Goal: Check status: Check status

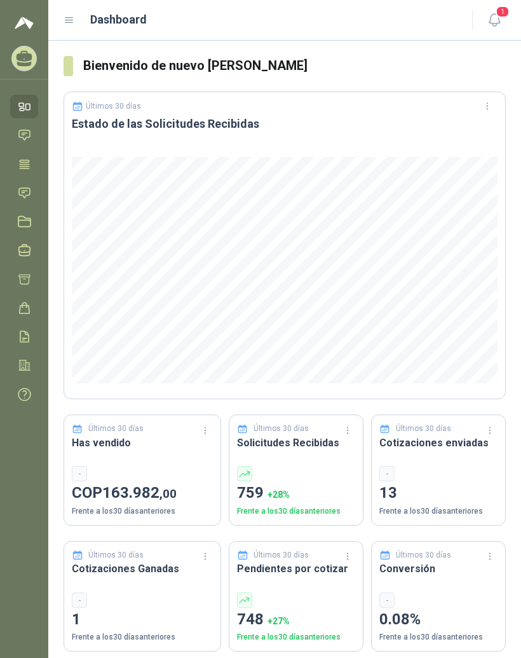
click at [74, 21] on icon at bounding box center [69, 20] width 11 height 11
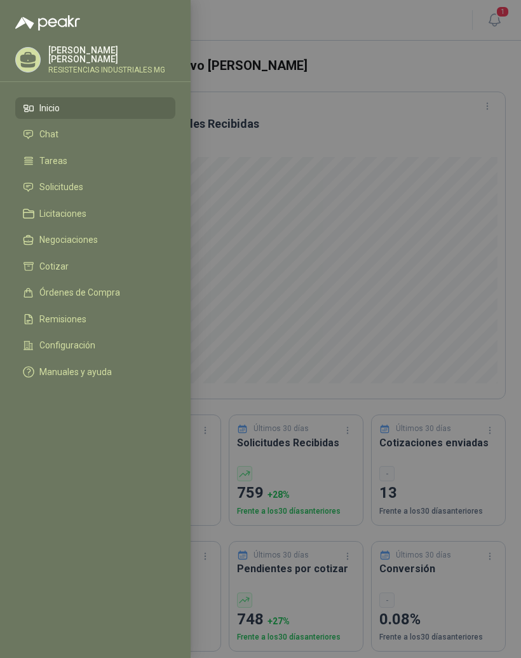
click at [83, 178] on link "Solicitudes" at bounding box center [95, 188] width 160 height 22
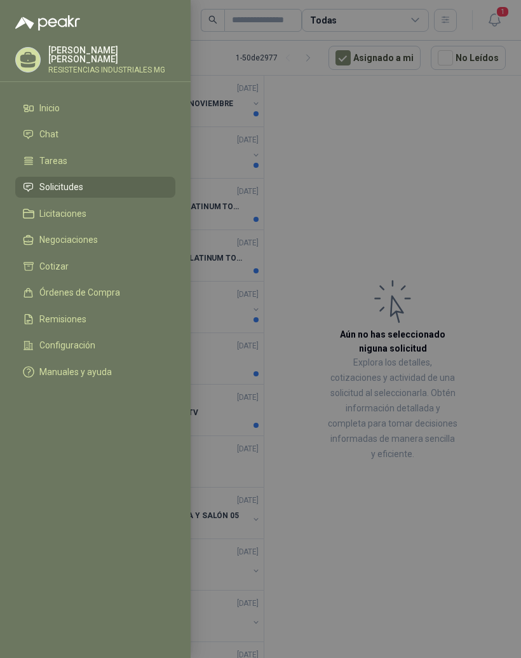
click at [479, 219] on div at bounding box center [260, 329] width 521 height 658
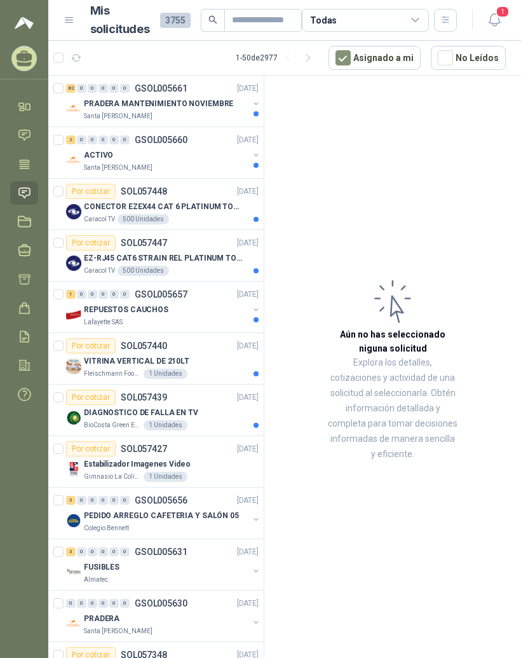
click at [74, 92] on div "82" at bounding box center [71, 88] width 10 height 9
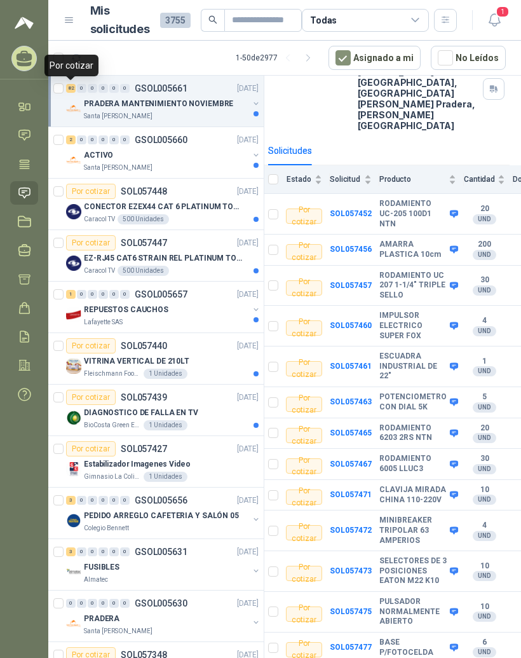
scroll to position [121, 13]
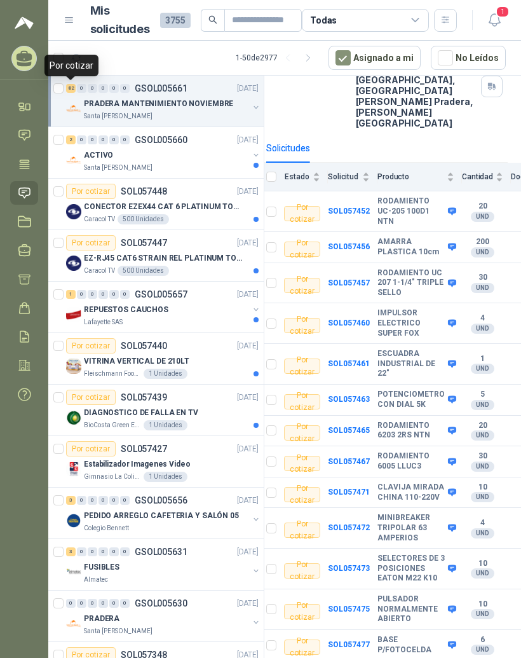
click at [396, 390] on b "POTENCIOMETRO CON DIAL 5K" at bounding box center [411, 400] width 67 height 20
click at [357, 395] on b "SOL057463" at bounding box center [349, 399] width 42 height 9
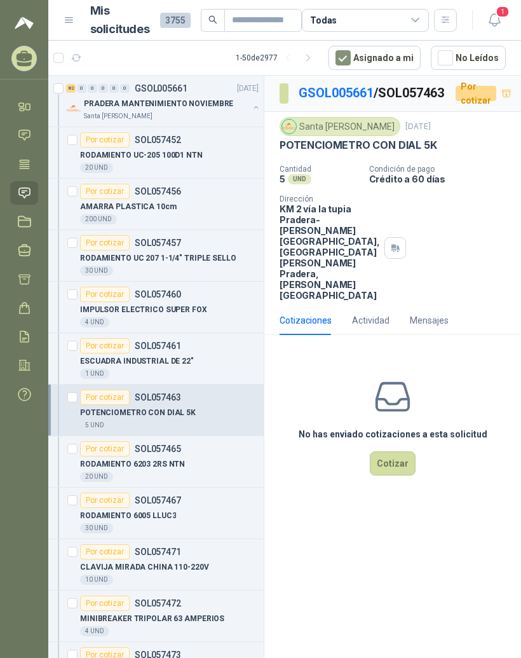
click at [470, 250] on div "Cantidad 5 UND  Condición de pago Crédito a 60 días Dirección KM 2 vía la tupi…" at bounding box center [393, 233] width 226 height 136
click at [349, 90] on link "GSOL005661" at bounding box center [336, 92] width 75 height 15
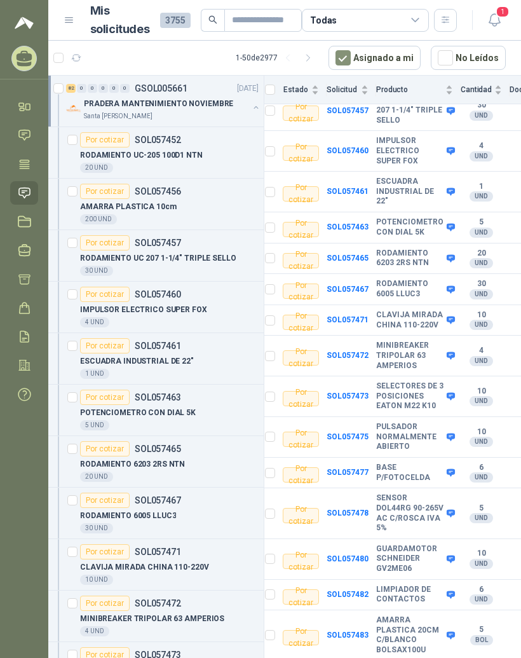
scroll to position [299, 13]
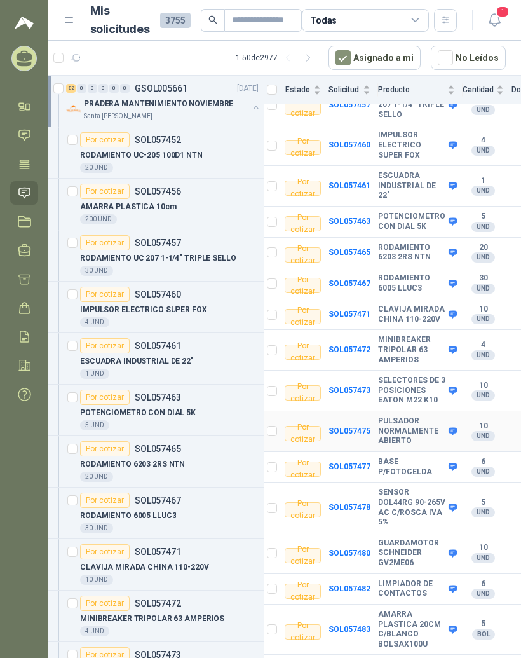
click at [402, 417] on b "PULSADOR NORMALMENTE ABIERTO" at bounding box center [411, 432] width 67 height 30
click at [367, 427] on b "SOL057475" at bounding box center [350, 431] width 42 height 9
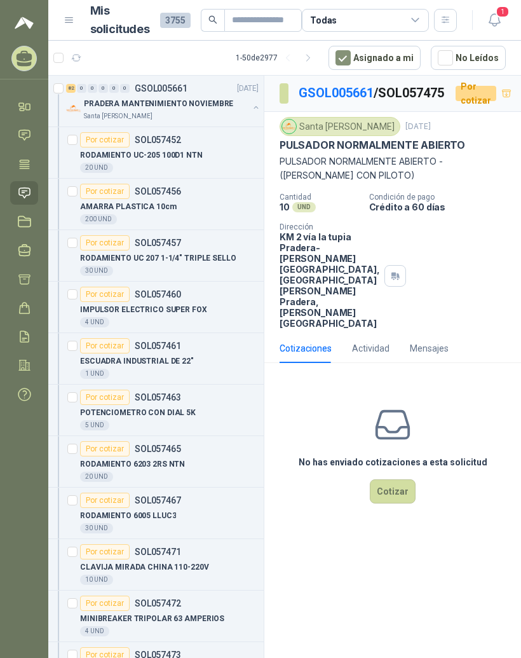
click at [350, 85] on link "GSOL005661" at bounding box center [336, 92] width 75 height 15
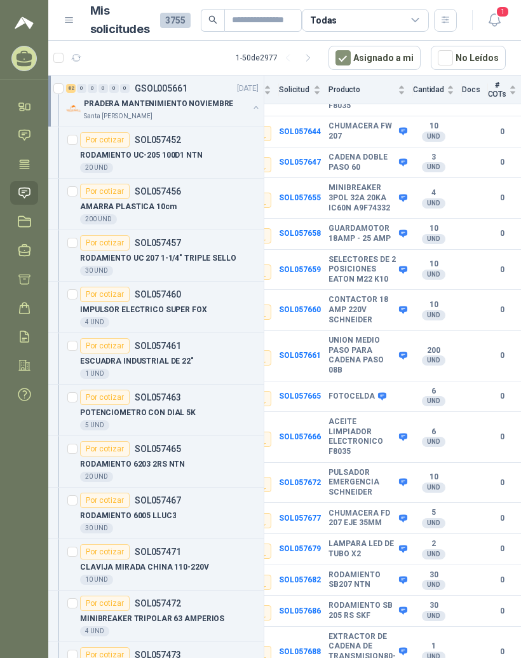
scroll to position [16, 0]
click at [348, 468] on b "PULSADOR EMERGENCIA SCHNEIDER" at bounding box center [362, 483] width 67 height 30
click at [317, 478] on b "SOL057672" at bounding box center [300, 482] width 42 height 9
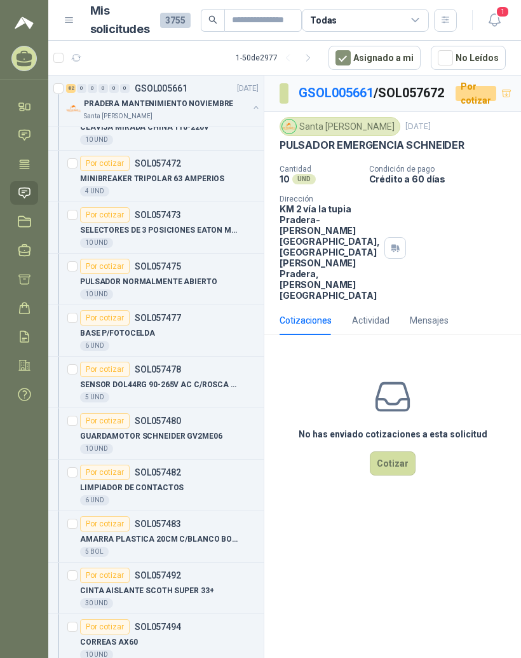
scroll to position [443, 0]
